Goal: Navigation & Orientation: Find specific page/section

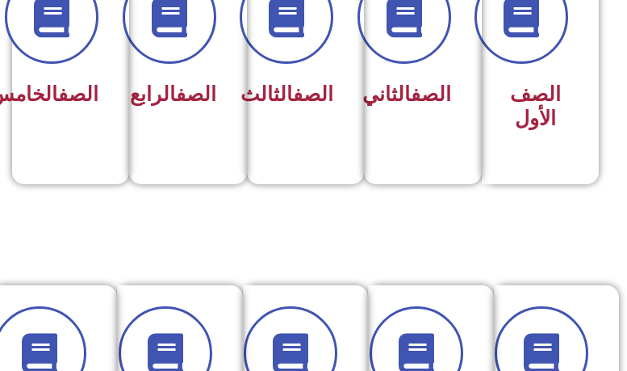
scroll to position [484, 0]
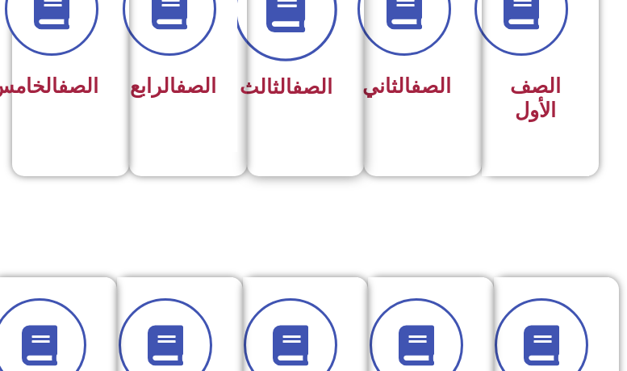
click at [289, 35] on span at bounding box center [285, 9] width 103 height 103
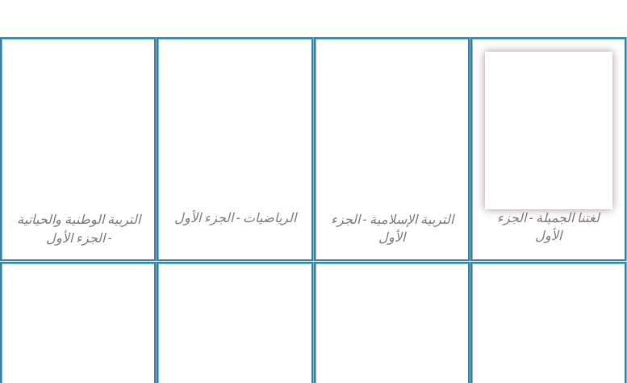
scroll to position [484, 0]
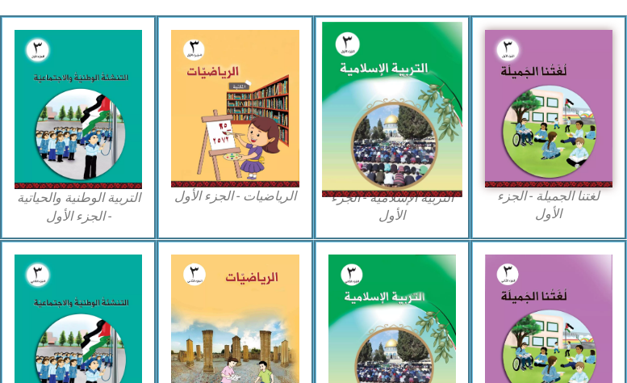
click at [366, 102] on img at bounding box center [392, 109] width 141 height 175
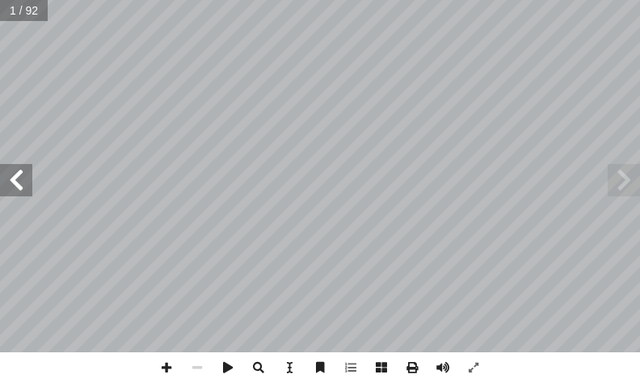
click at [30, 184] on span at bounding box center [16, 180] width 32 height 32
drag, startPoint x: 30, startPoint y: 184, endPoint x: 31, endPoint y: 170, distance: 14.6
click at [31, 184] on span at bounding box center [16, 180] width 32 height 32
click at [31, 170] on span at bounding box center [16, 180] width 32 height 32
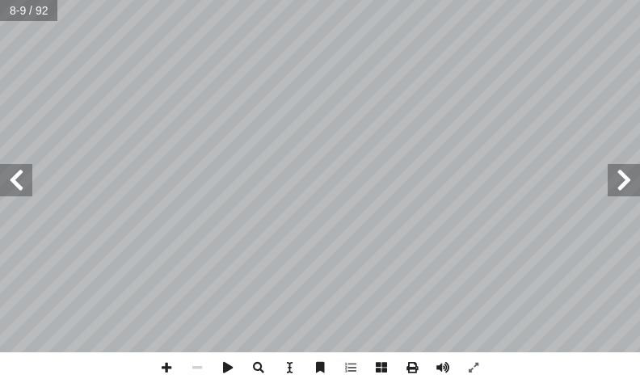
click at [30, 167] on span at bounding box center [16, 180] width 32 height 32
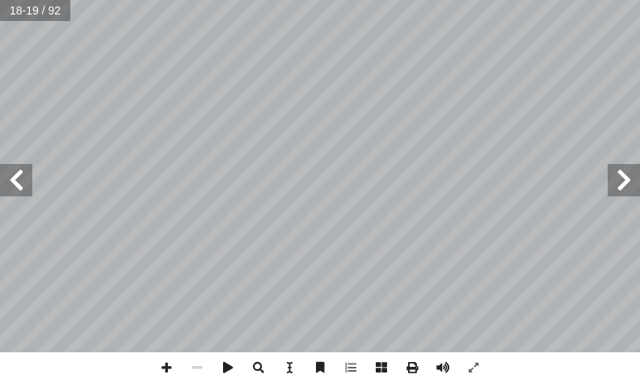
click at [30, 167] on span at bounding box center [16, 180] width 32 height 32
click at [634, 193] on span at bounding box center [623, 180] width 32 height 32
click at [164, 364] on span at bounding box center [166, 367] width 31 height 31
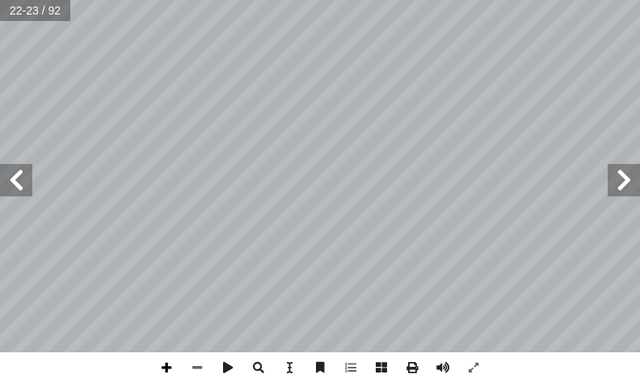
click at [170, 367] on span at bounding box center [166, 367] width 31 height 31
click at [204, 359] on span at bounding box center [197, 367] width 31 height 31
